Goal: Information Seeking & Learning: Learn about a topic

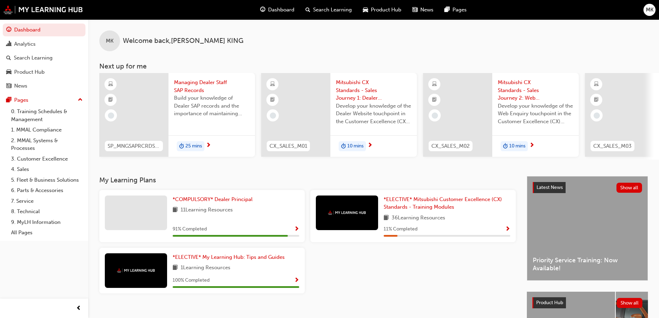
click at [190, 144] on span "25 mins" at bounding box center [193, 146] width 17 height 8
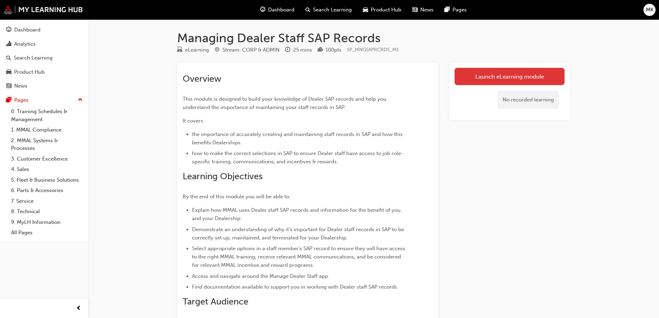
click at [510, 78] on link "Launch eLearning module" at bounding box center [509, 76] width 110 height 17
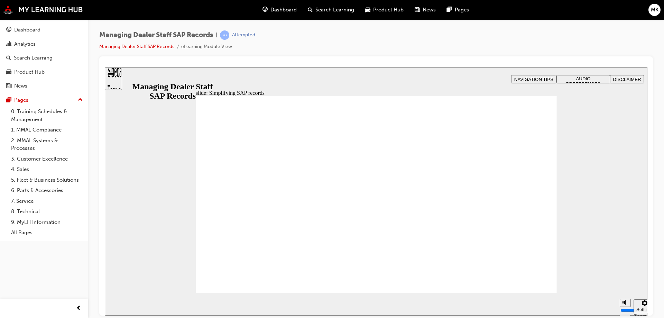
drag, startPoint x: 529, startPoint y: 280, endPoint x: 252, endPoint y: 183, distance: 294.0
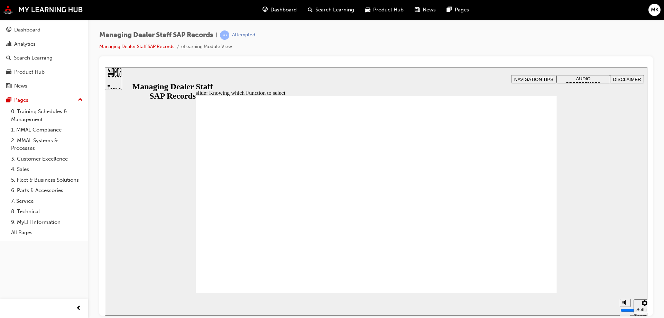
click at [598, 207] on div "slide: Manage Dealer Staff records: Videos Rectangle 2 Transcripts 00:07 : Firs…" at bounding box center [376, 191] width 542 height 248
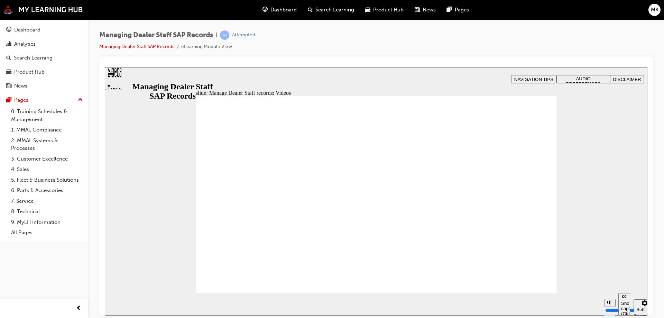
type input "0"
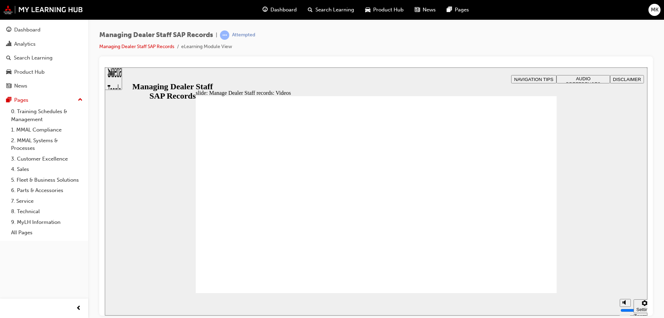
type input "0"
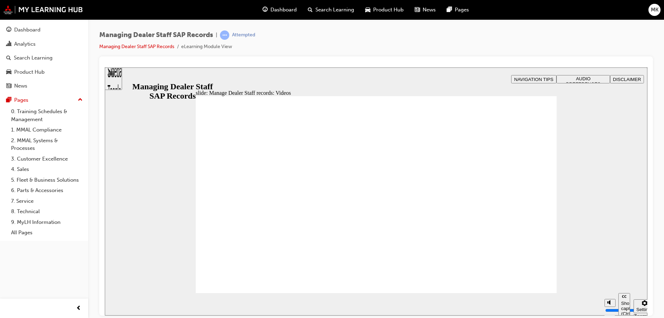
type input "0"
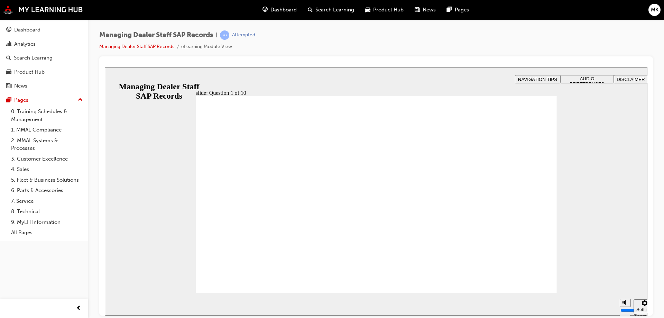
checkbox input "true"
radio input "true"
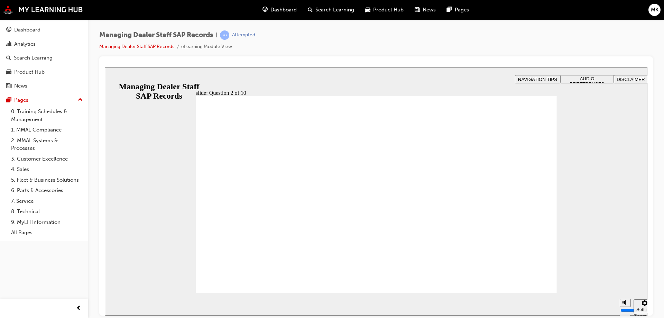
radio input "true"
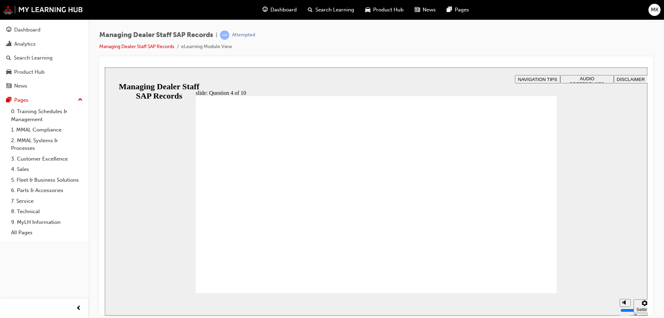
checkbox input "true"
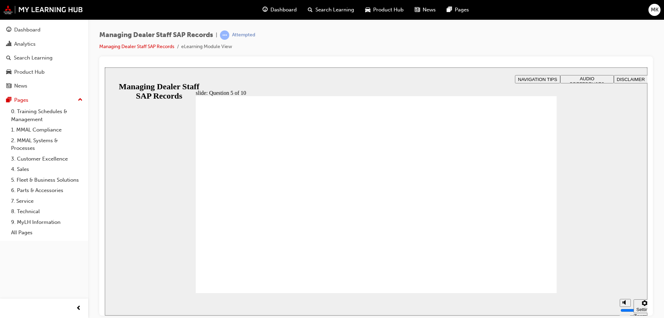
checkbox input "true"
radio input "true"
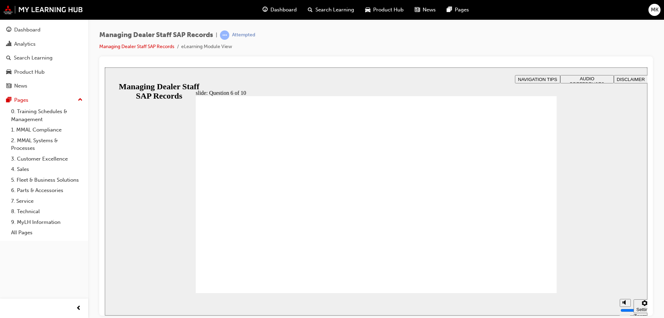
checkbox input "true"
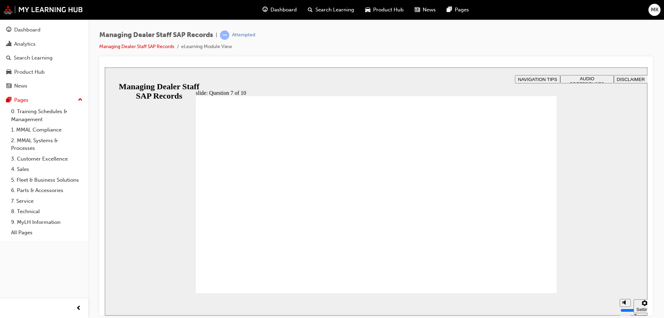
radio input "true"
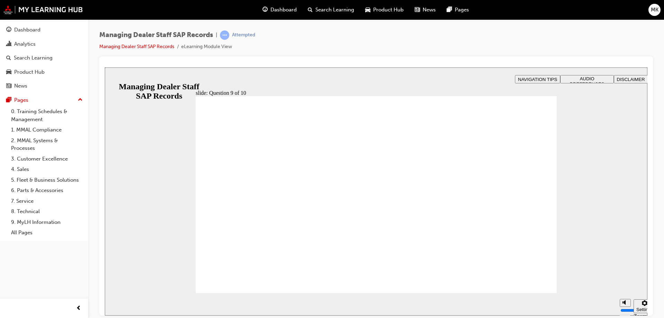
radio input "true"
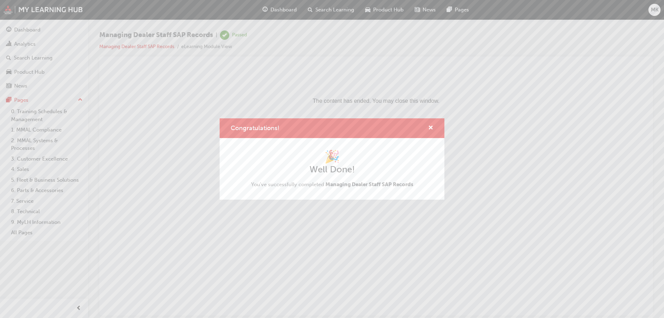
click at [20, 28] on div "Congratulations! 🎉 Well Done! You've successfully completed Managing Dealer Sta…" at bounding box center [332, 159] width 664 height 318
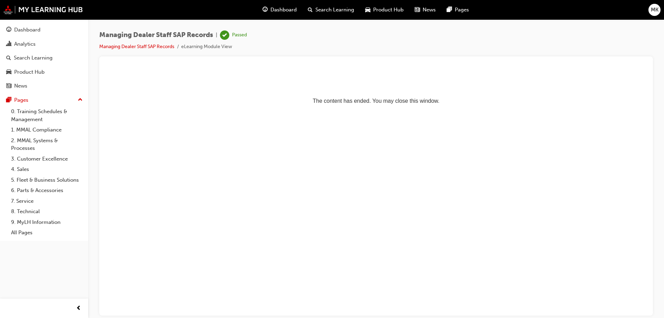
click at [20, 28] on div "Dashboard" at bounding box center [27, 30] width 26 height 8
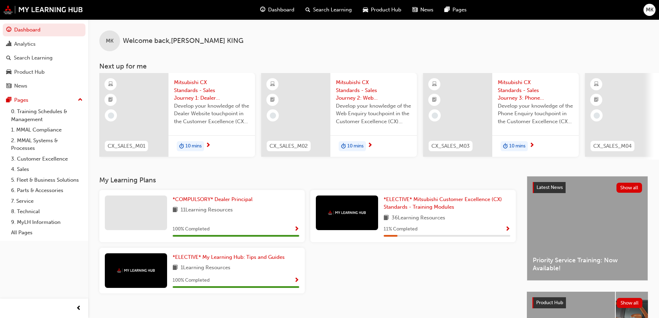
click at [646, 11] on span "MK" at bounding box center [649, 10] width 8 height 8
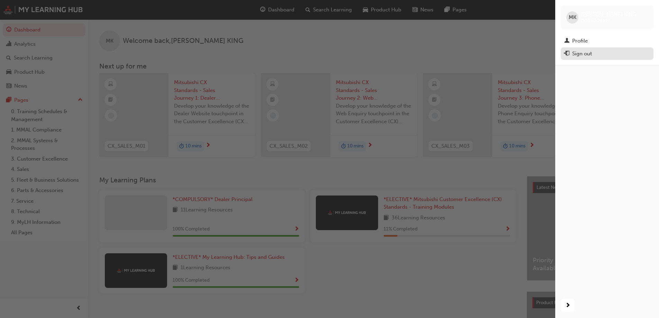
click at [587, 52] on div "Sign out" at bounding box center [582, 54] width 20 height 8
